Goal: Check status: Check status

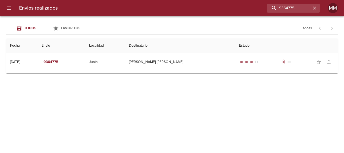
click at [241, 0] on div "Envios realizados 9364775 MM Todos Favoritos 1 - 1 de 1 Fecha Envio Localidad D…" at bounding box center [172, 0] width 344 height 0
drag, startPoint x: 290, startPoint y: 10, endPoint x: 215, endPoint y: 20, distance: 75.9
click at [216, 0] on div "Envios realizados 9364775 MM Todos Favoritos 1 - 1 de 1 Fecha Envio Localidad D…" at bounding box center [172, 0] width 344 height 0
paste input "/9396991"
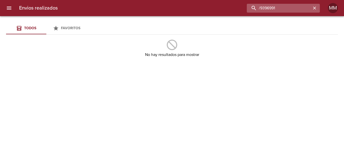
click at [262, 11] on input "/9396991" at bounding box center [279, 8] width 64 height 9
type input "9396991"
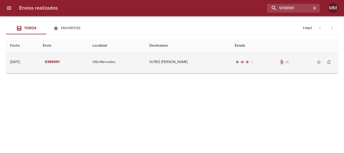
click at [204, 61] on td "Vz7812 [PERSON_NAME]" at bounding box center [187, 62] width 85 height 18
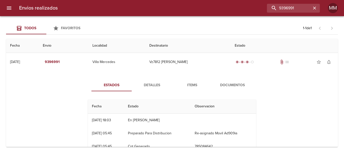
click at [143, 83] on span "Detalles" at bounding box center [152, 85] width 34 height 6
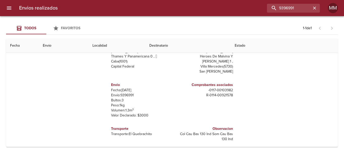
scroll to position [55, 0]
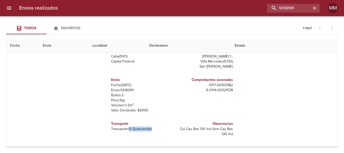
drag, startPoint x: 125, startPoint y: 129, endPoint x: 154, endPoint y: 130, distance: 28.7
click at [154, 130] on p "Transporte: El Quebrachito" at bounding box center [140, 128] width 59 height 5
copy p "El Quebrachito"
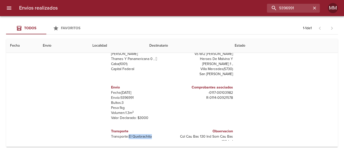
scroll to position [30, 0]
